Goal: Use online tool/utility

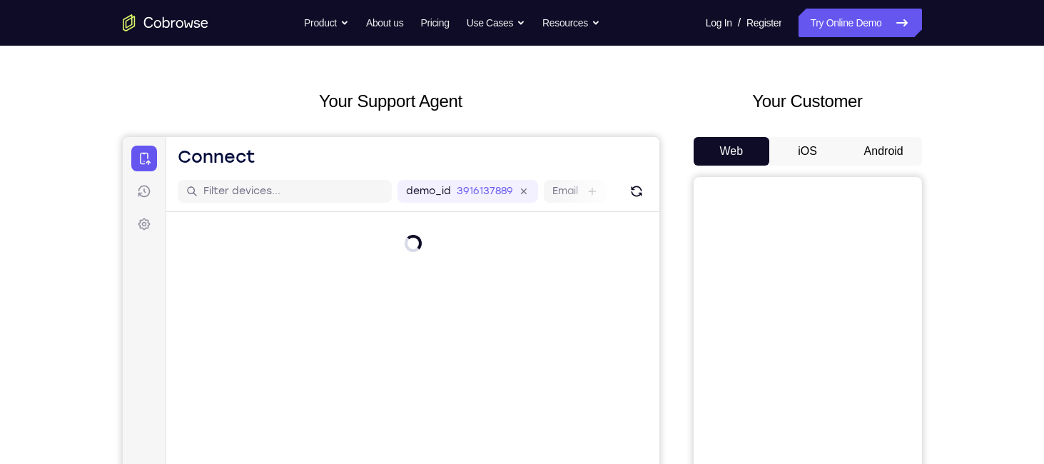
click at [879, 141] on button "Android" at bounding box center [884, 151] width 76 height 29
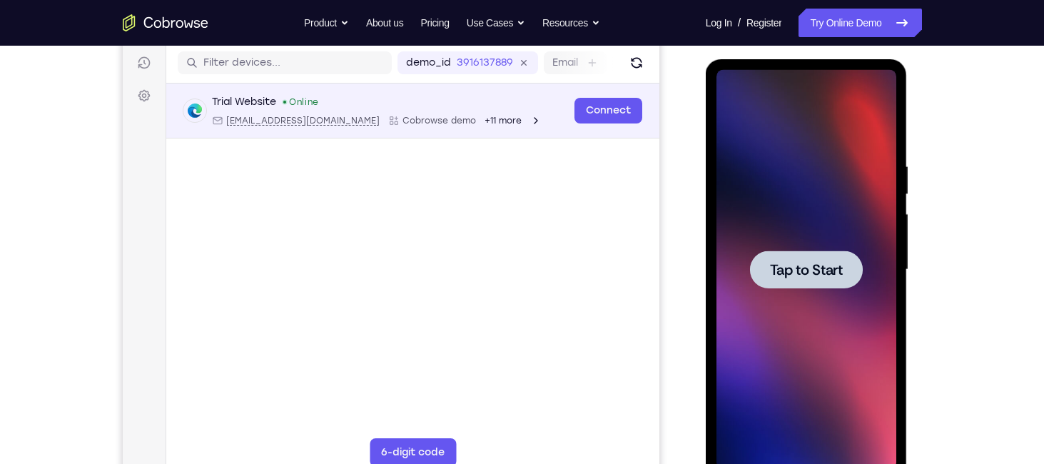
scroll to position [174, 0]
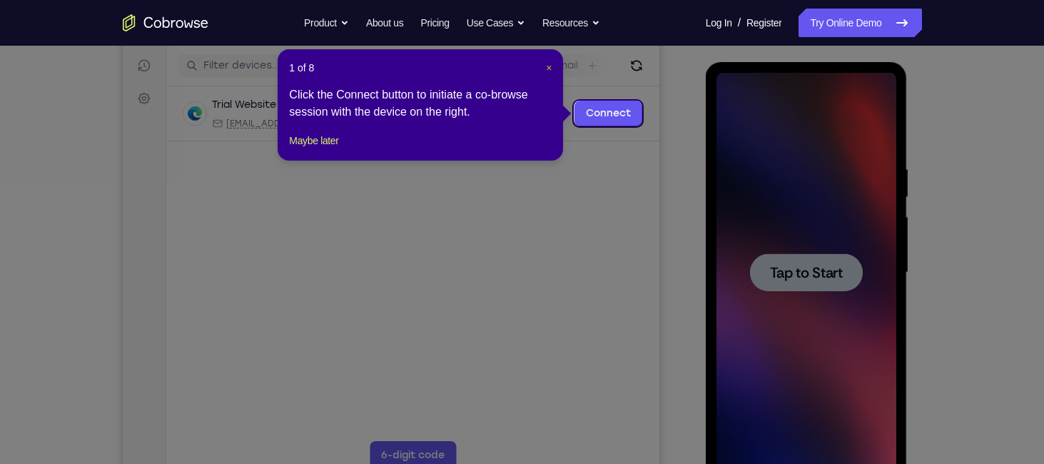
click at [546, 65] on span "×" at bounding box center [549, 67] width 6 height 11
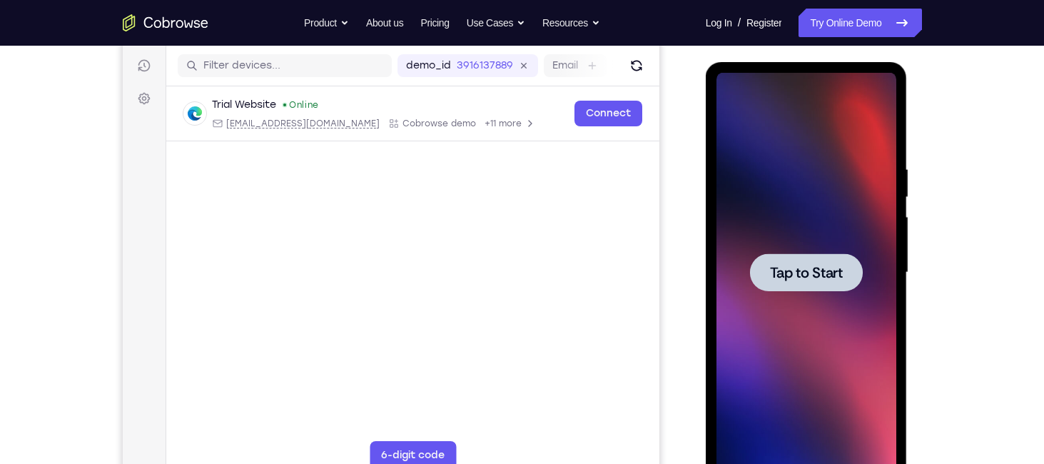
click at [784, 268] on span "Tap to Start" at bounding box center [806, 272] width 73 height 14
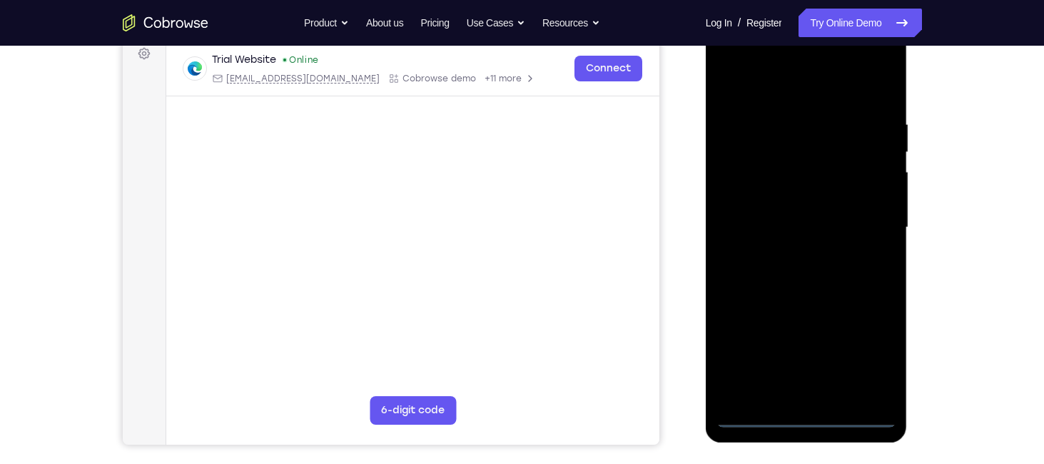
scroll to position [230, 0]
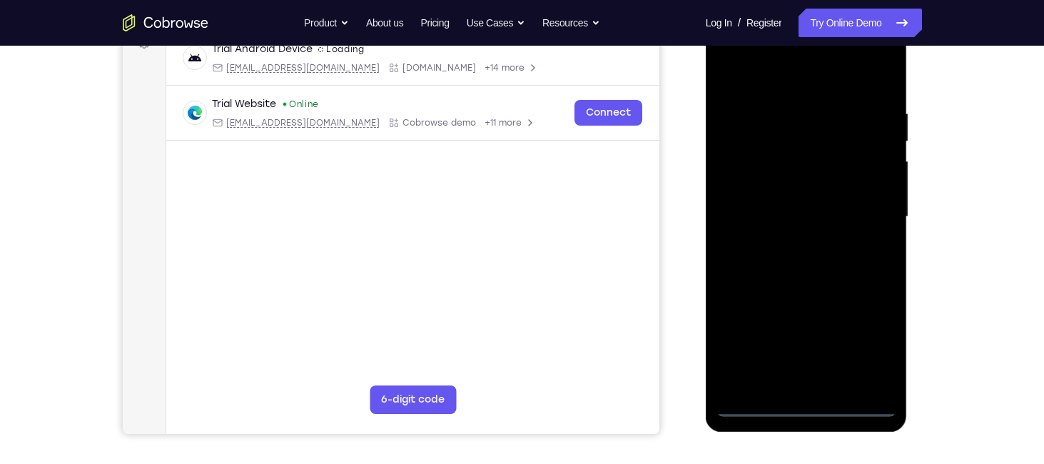
click at [802, 407] on div at bounding box center [806, 217] width 180 height 400
click at [871, 340] on div at bounding box center [806, 217] width 180 height 400
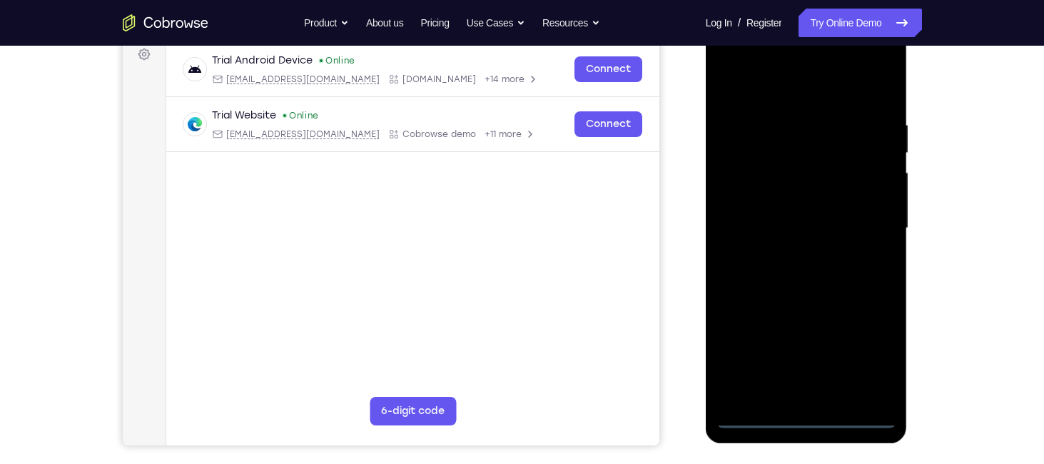
scroll to position [217, 0]
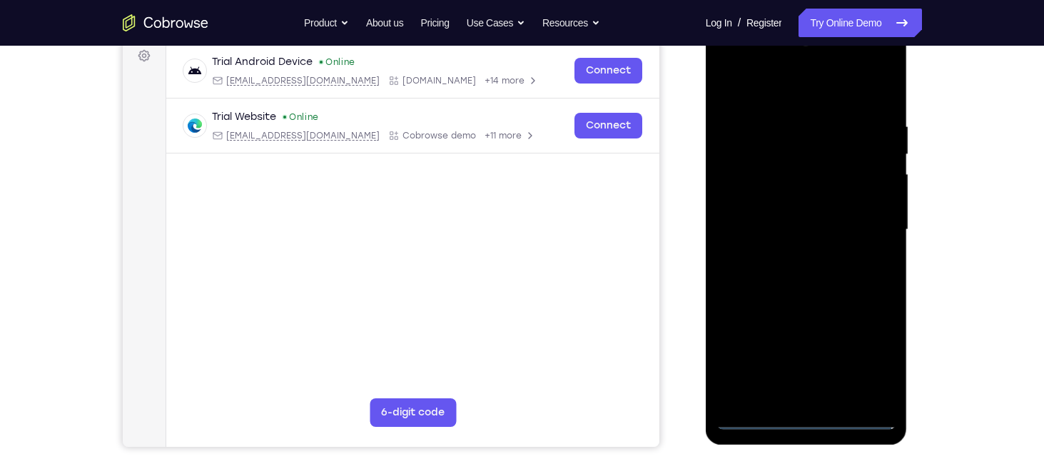
click at [802, 82] on div at bounding box center [806, 230] width 180 height 400
click at [864, 225] on div at bounding box center [806, 230] width 180 height 400
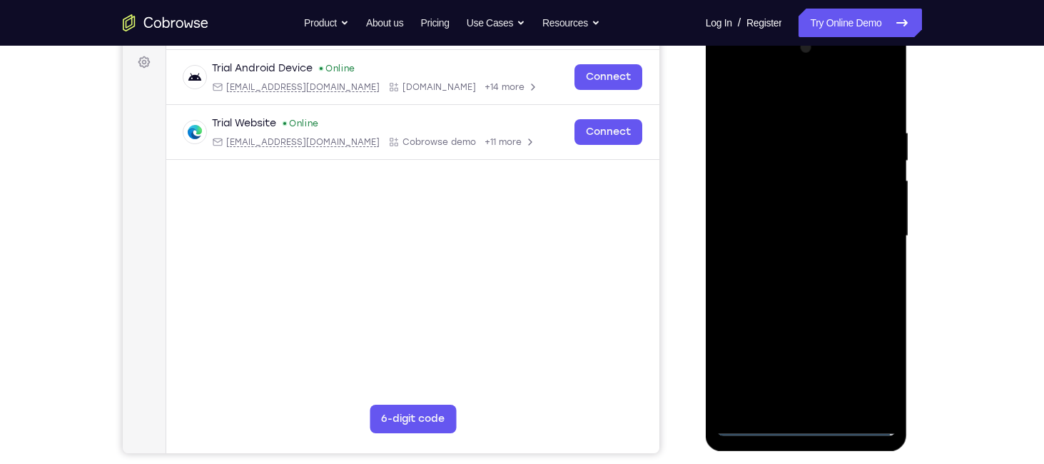
scroll to position [208, 0]
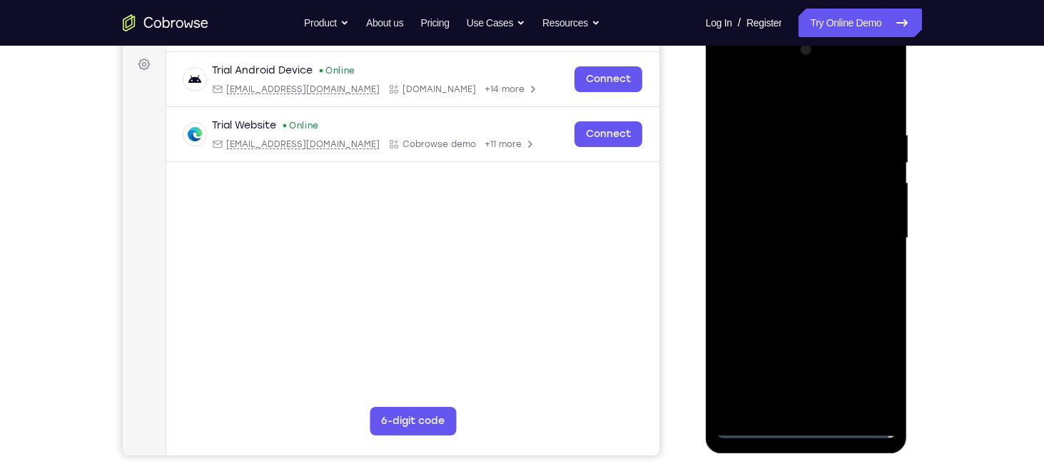
click at [789, 265] on div at bounding box center [806, 239] width 180 height 400
click at [784, 224] on div at bounding box center [806, 239] width 180 height 400
click at [781, 206] on div at bounding box center [806, 239] width 180 height 400
click at [775, 233] on div at bounding box center [806, 239] width 180 height 400
click at [746, 111] on div at bounding box center [806, 239] width 180 height 400
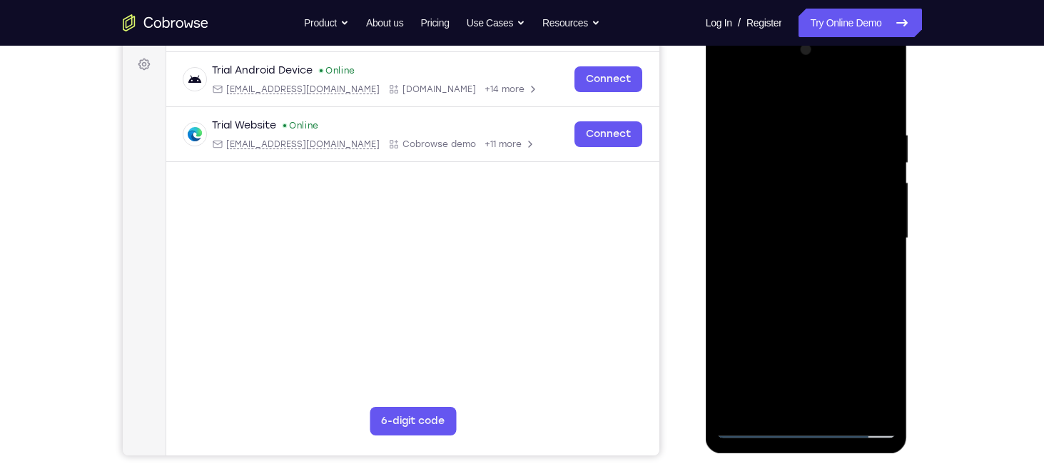
click at [785, 124] on div at bounding box center [806, 239] width 180 height 400
click at [885, 118] on div at bounding box center [806, 239] width 180 height 400
drag, startPoint x: 788, startPoint y: 98, endPoint x: 804, endPoint y: -59, distance: 157.9
click at [804, 28] on html "Online web based iOS Simulators and Android Emulators. Run iPhone, iPad, Mobile…" at bounding box center [807, 242] width 203 height 428
click at [783, 139] on div at bounding box center [806, 239] width 180 height 400
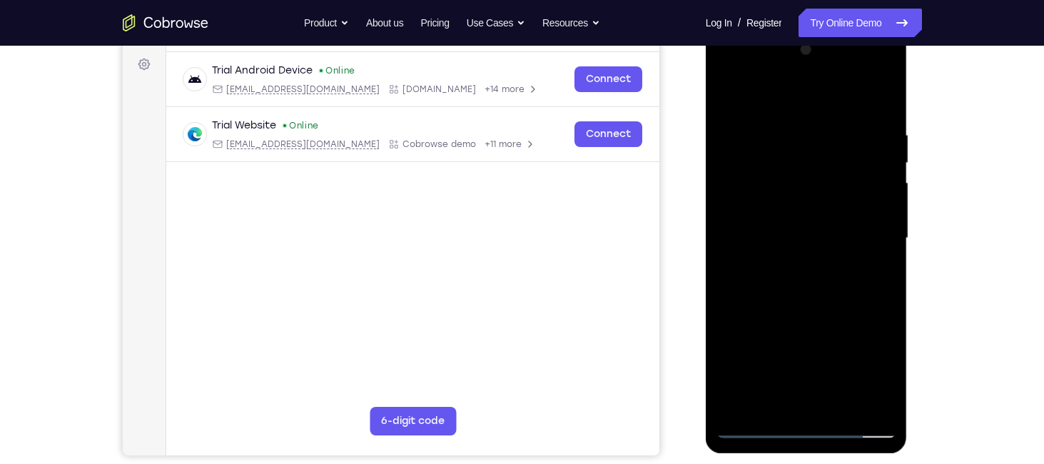
click at [866, 401] on div at bounding box center [806, 239] width 180 height 400
click at [884, 98] on div at bounding box center [806, 239] width 180 height 400
click at [832, 129] on div at bounding box center [806, 239] width 180 height 400
click at [888, 92] on div at bounding box center [806, 239] width 180 height 400
click at [774, 401] on div at bounding box center [806, 239] width 180 height 400
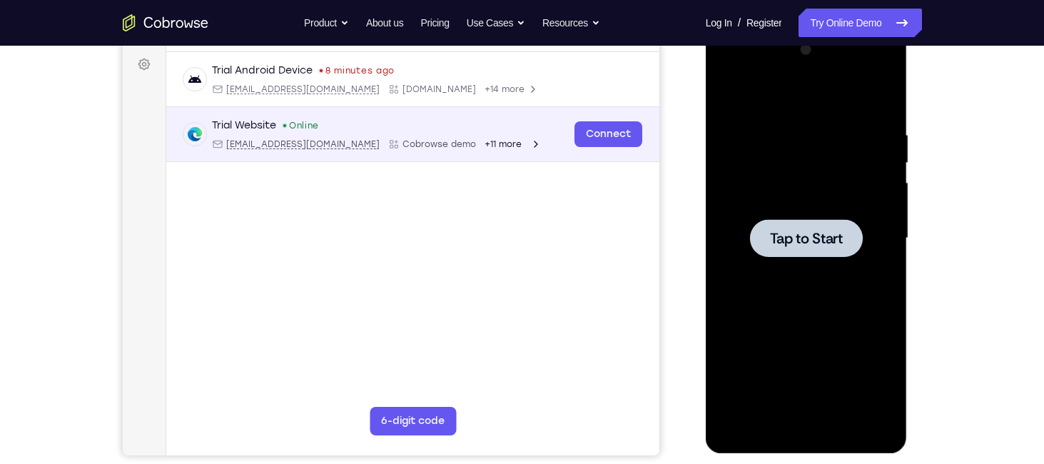
scroll to position [0, 0]
